Goal: Task Accomplishment & Management: Use online tool/utility

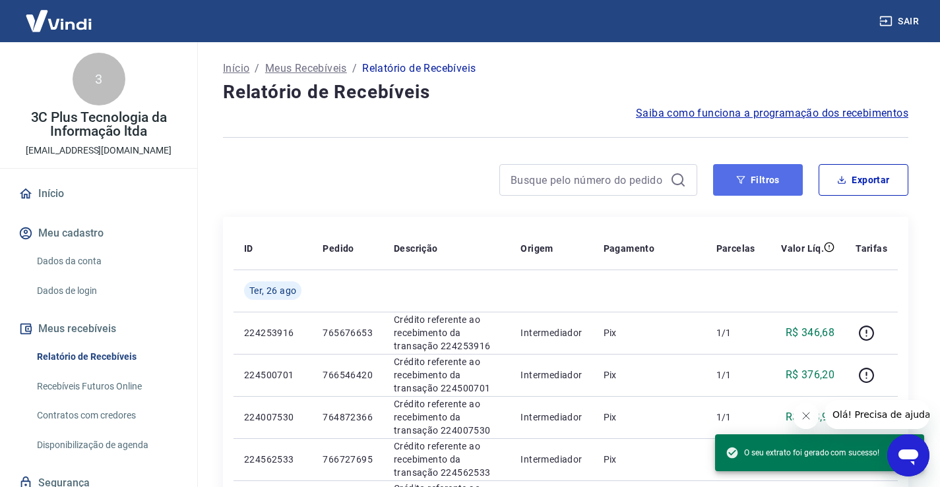
click at [745, 181] on icon "button" at bounding box center [740, 179] width 9 height 9
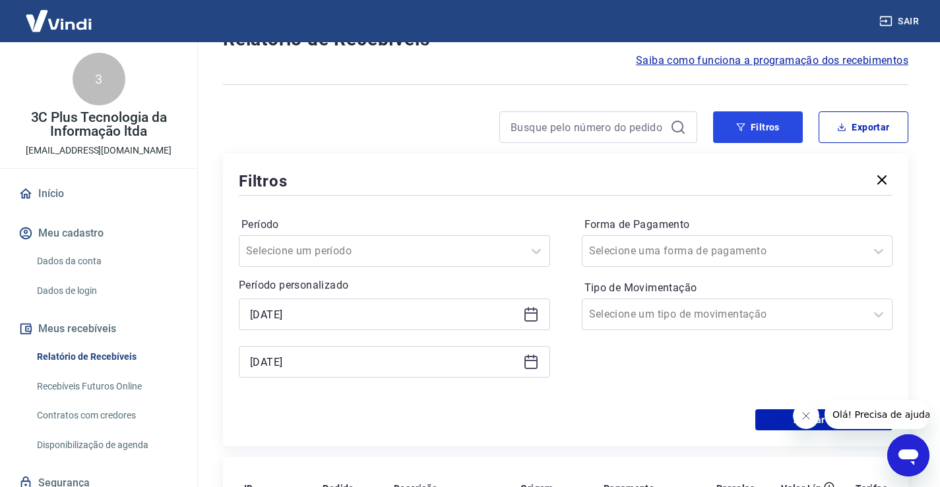
scroll to position [198, 0]
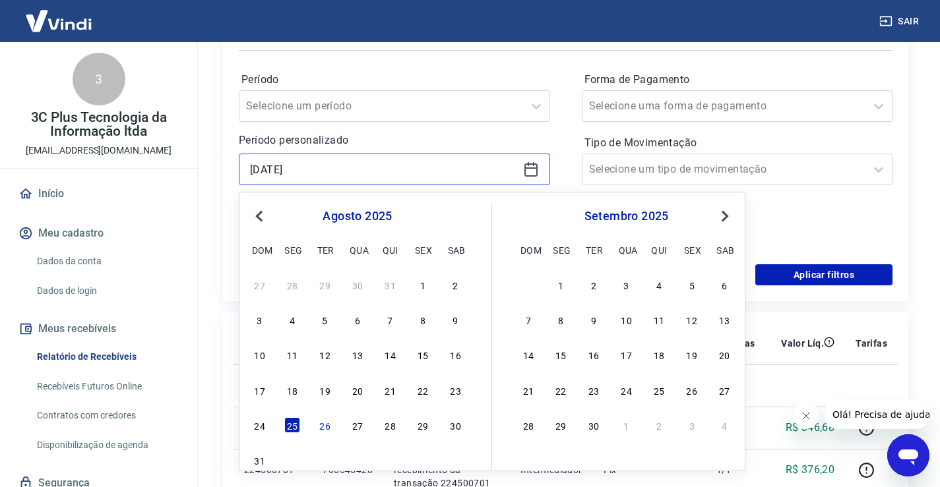
click at [305, 167] on input "[DATE]" at bounding box center [384, 170] width 268 height 20
drag, startPoint x: 326, startPoint y: 428, endPoint x: 548, endPoint y: 151, distance: 355.2
click at [326, 428] on div "26" at bounding box center [325, 425] width 16 height 16
type input "[DATE]"
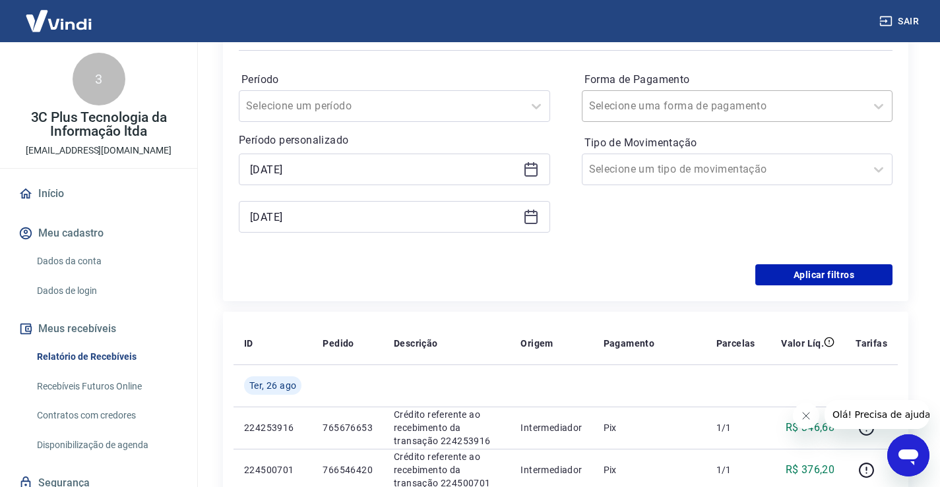
click at [649, 102] on input "Forma de Pagamento" at bounding box center [655, 106] width 133 height 16
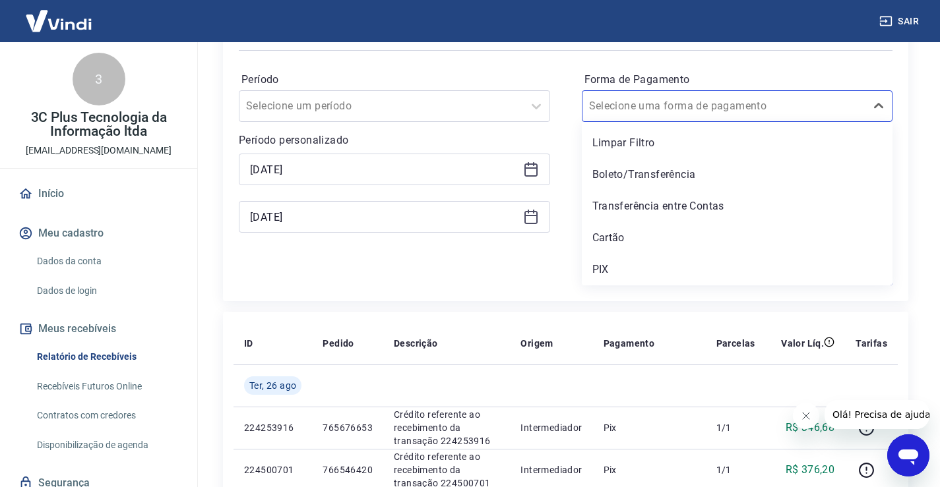
click at [615, 266] on div "PIX" at bounding box center [737, 270] width 311 height 26
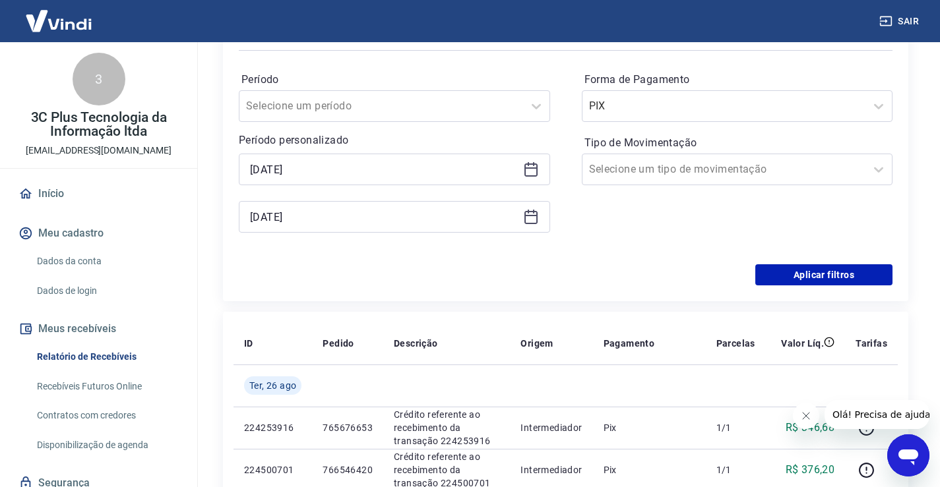
drag, startPoint x: 646, startPoint y: 248, endPoint x: 727, endPoint y: 270, distance: 84.8
click at [646, 248] on div "Forma de Pagamento PIX Tipo de Movimentação Selecione um tipo de movimentação" at bounding box center [737, 158] width 311 height 179
click at [772, 274] on button "Aplicar filtros" at bounding box center [823, 274] width 137 height 21
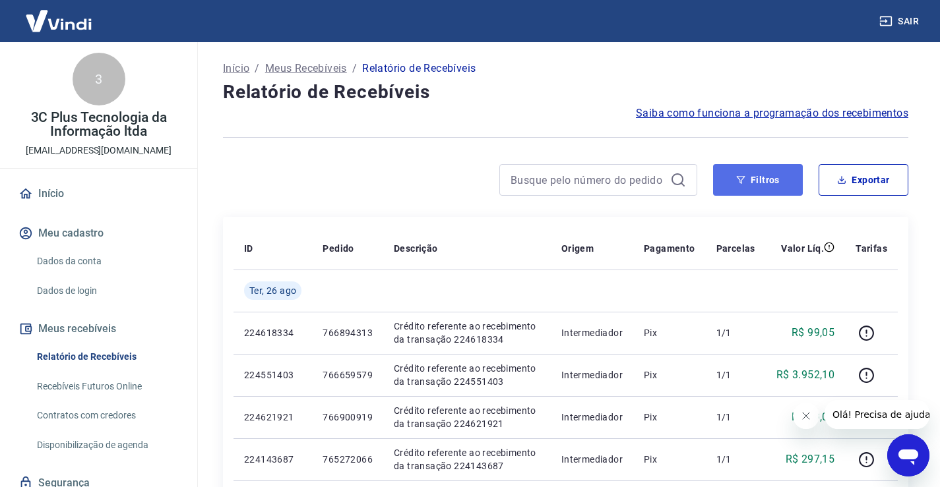
click at [768, 181] on button "Filtros" at bounding box center [758, 180] width 90 height 32
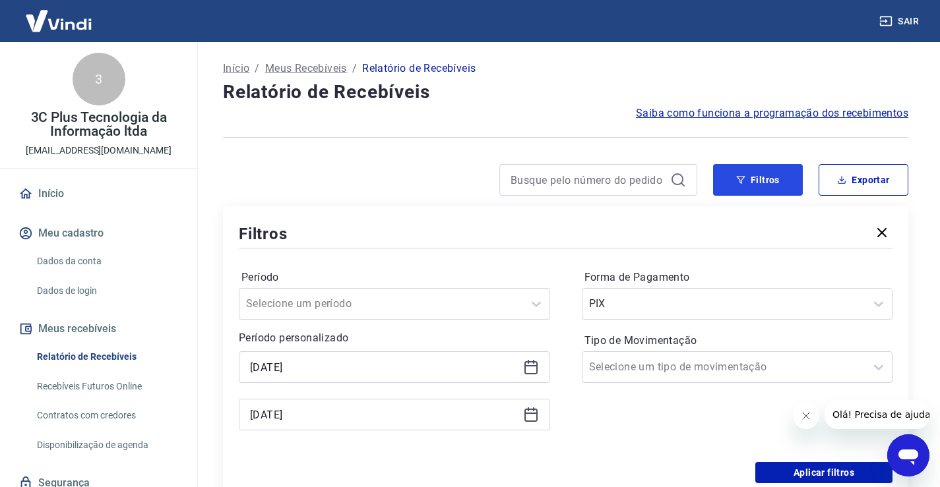
scroll to position [66, 0]
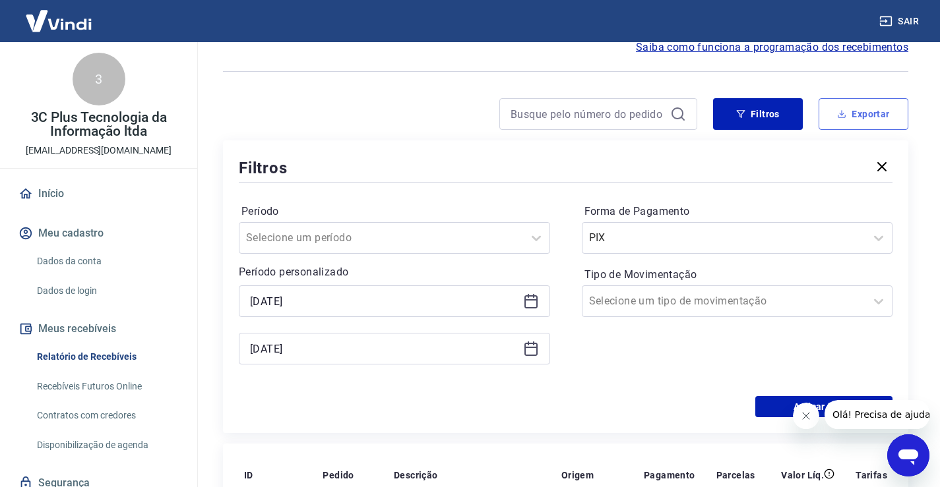
click at [867, 122] on button "Exportar" at bounding box center [863, 114] width 90 height 32
type input "[DATE]"
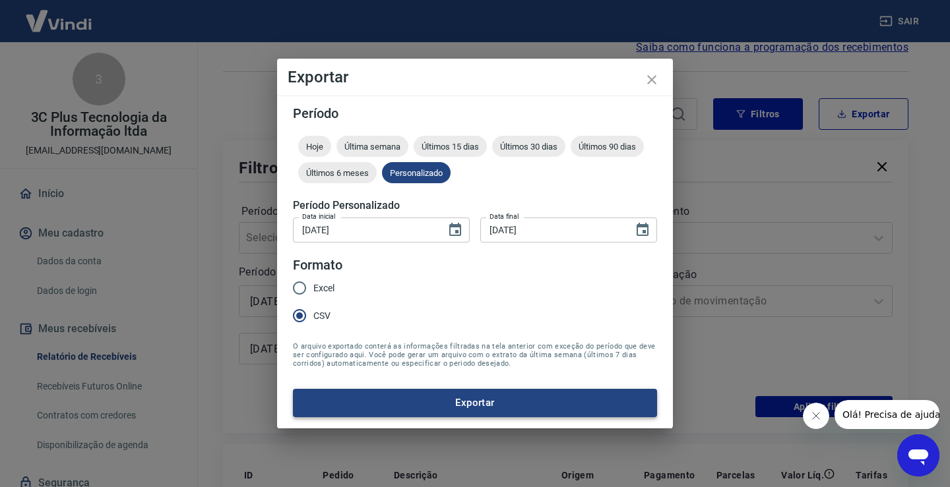
click at [387, 400] on button "Exportar" at bounding box center [475, 403] width 364 height 28
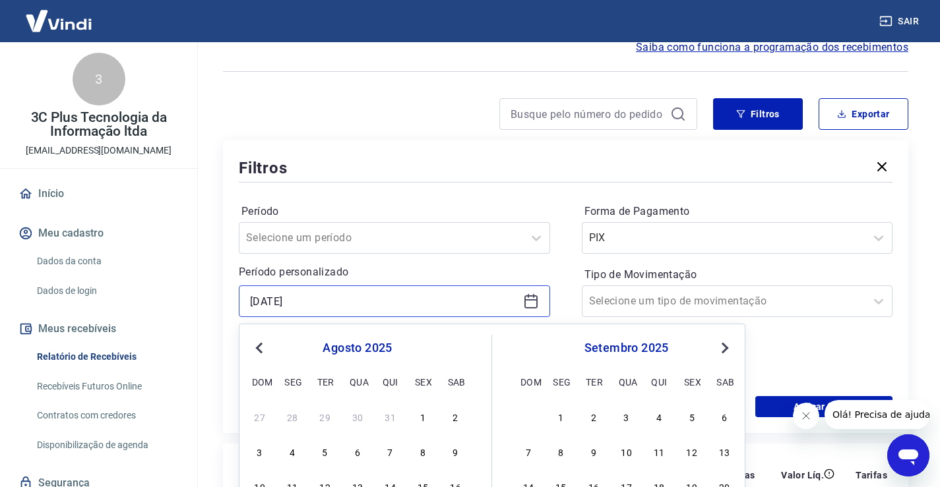
click at [322, 303] on input "[DATE]" at bounding box center [384, 302] width 268 height 20
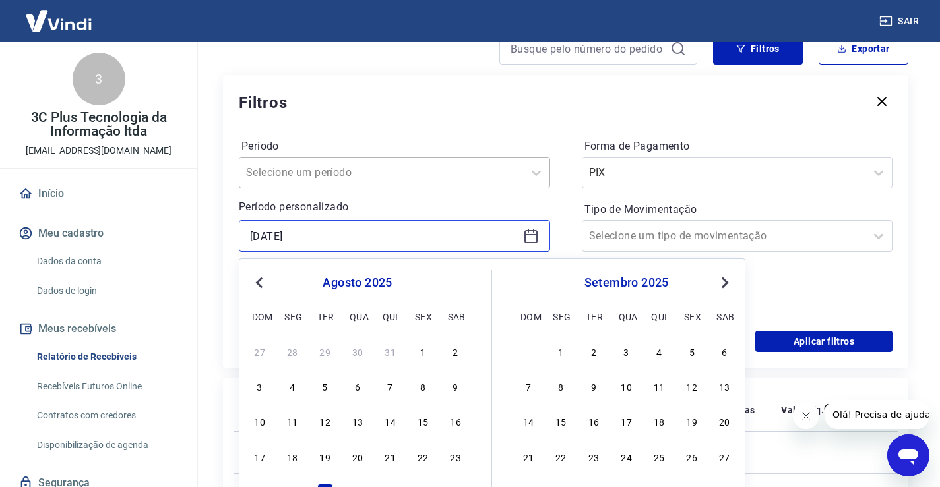
scroll to position [198, 0]
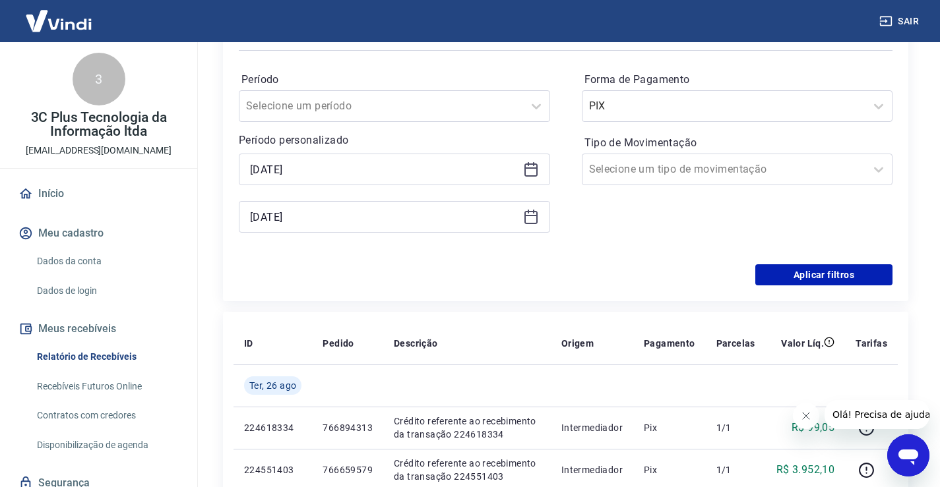
click at [325, 214] on input "[DATE]" at bounding box center [384, 217] width 268 height 20
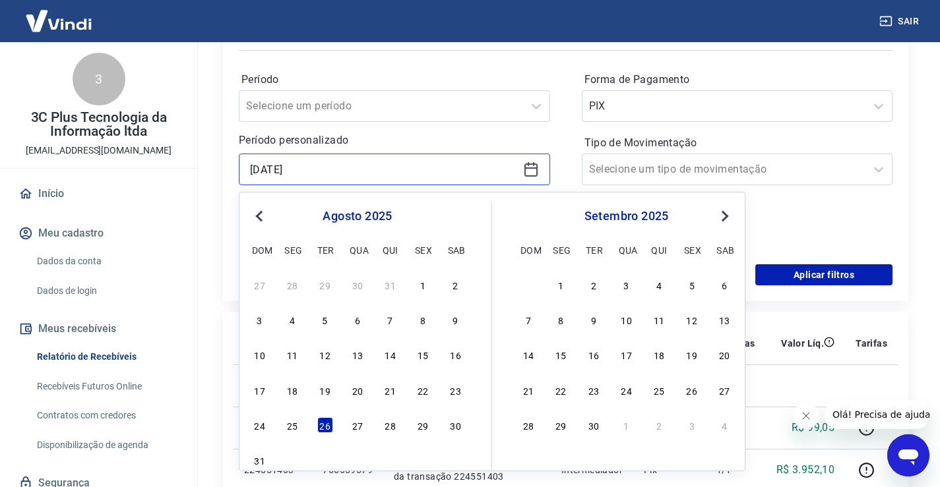
click at [332, 172] on input "[DATE]" at bounding box center [384, 170] width 268 height 20
drag, startPoint x: 201, startPoint y: 224, endPoint x: 212, endPoint y: 218, distance: 13.3
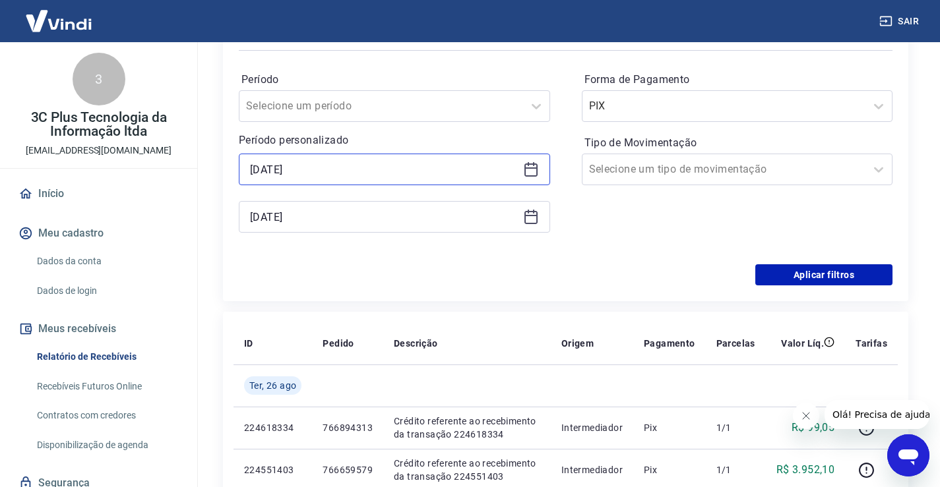
click at [319, 169] on input "[DATE]" at bounding box center [384, 170] width 268 height 20
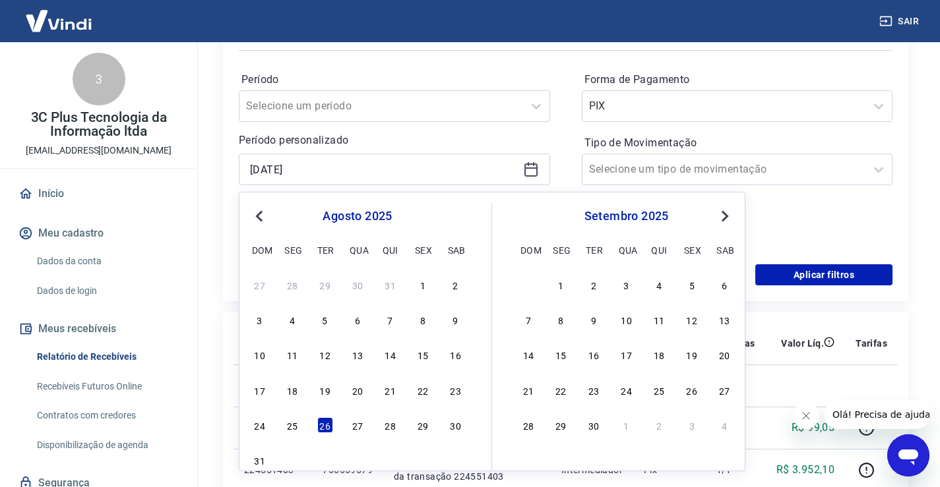
drag, startPoint x: 293, startPoint y: 427, endPoint x: 301, endPoint y: 228, distance: 198.7
click at [292, 424] on div "25" at bounding box center [292, 425] width 16 height 16
type input "[DATE]"
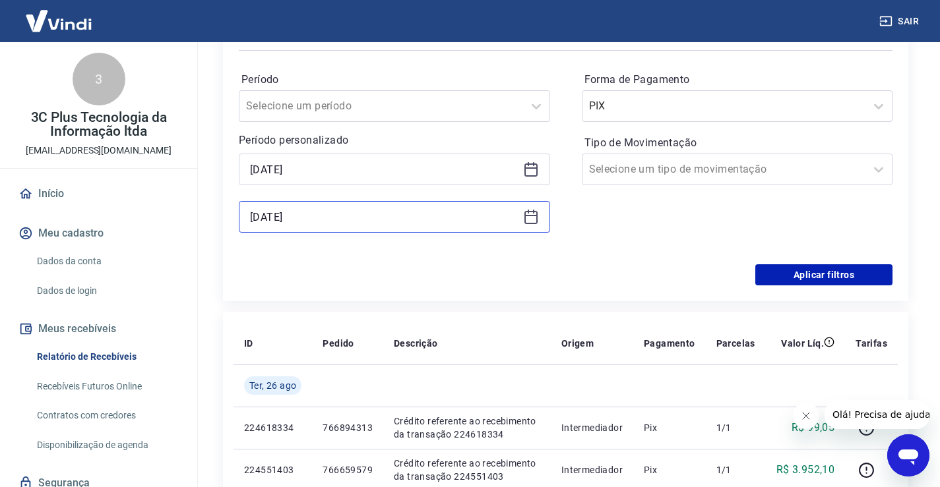
click at [265, 226] on input "[DATE]" at bounding box center [384, 217] width 268 height 20
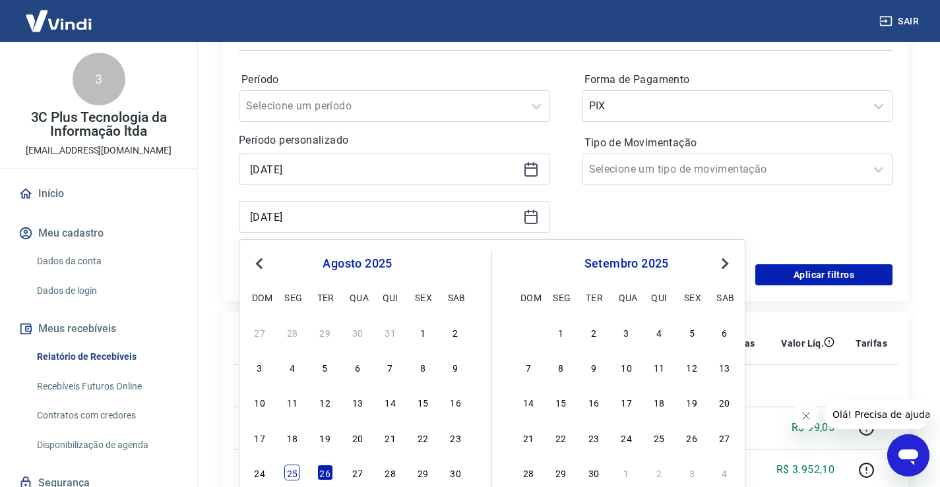
click at [295, 471] on div "25" at bounding box center [292, 473] width 16 height 16
type input "[DATE]"
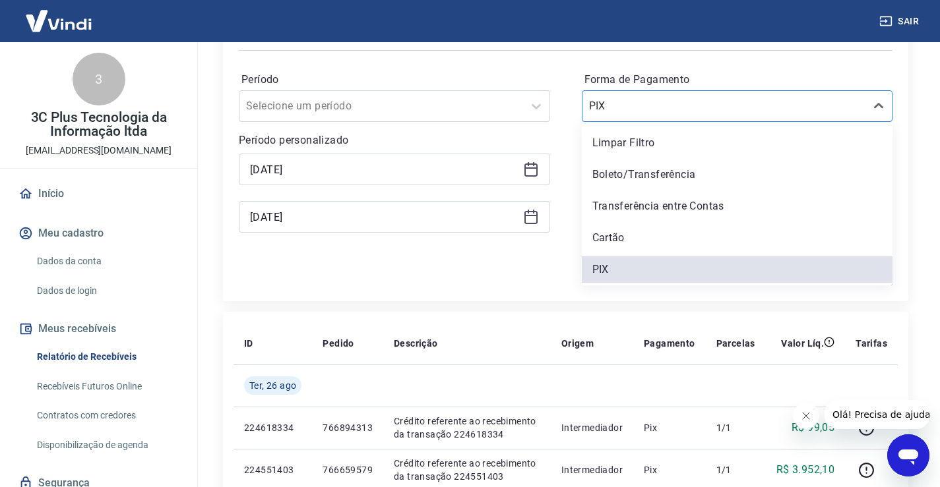
click at [665, 108] on input "Forma de Pagamento" at bounding box center [655, 106] width 133 height 16
click at [621, 232] on div "Cartão" at bounding box center [737, 238] width 311 height 26
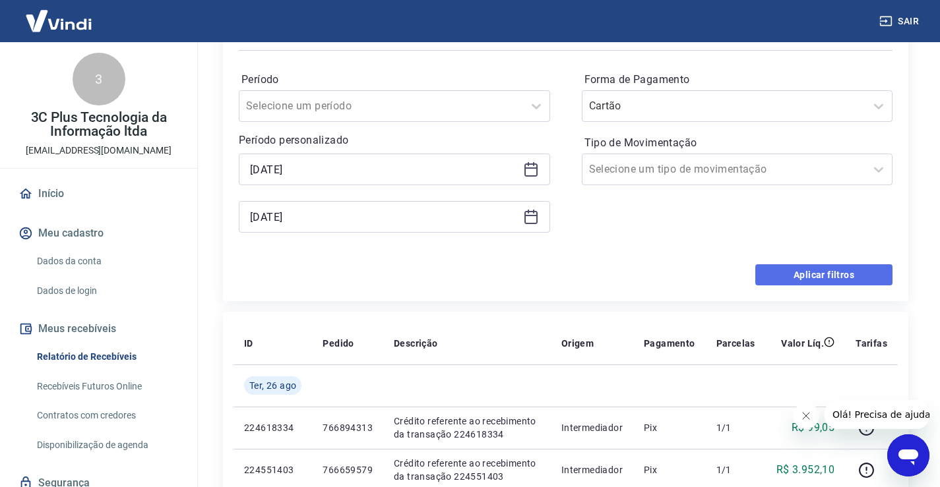
click at [783, 280] on button "Aplicar filtros" at bounding box center [823, 274] width 137 height 21
